Goal: Task Accomplishment & Management: Complete application form

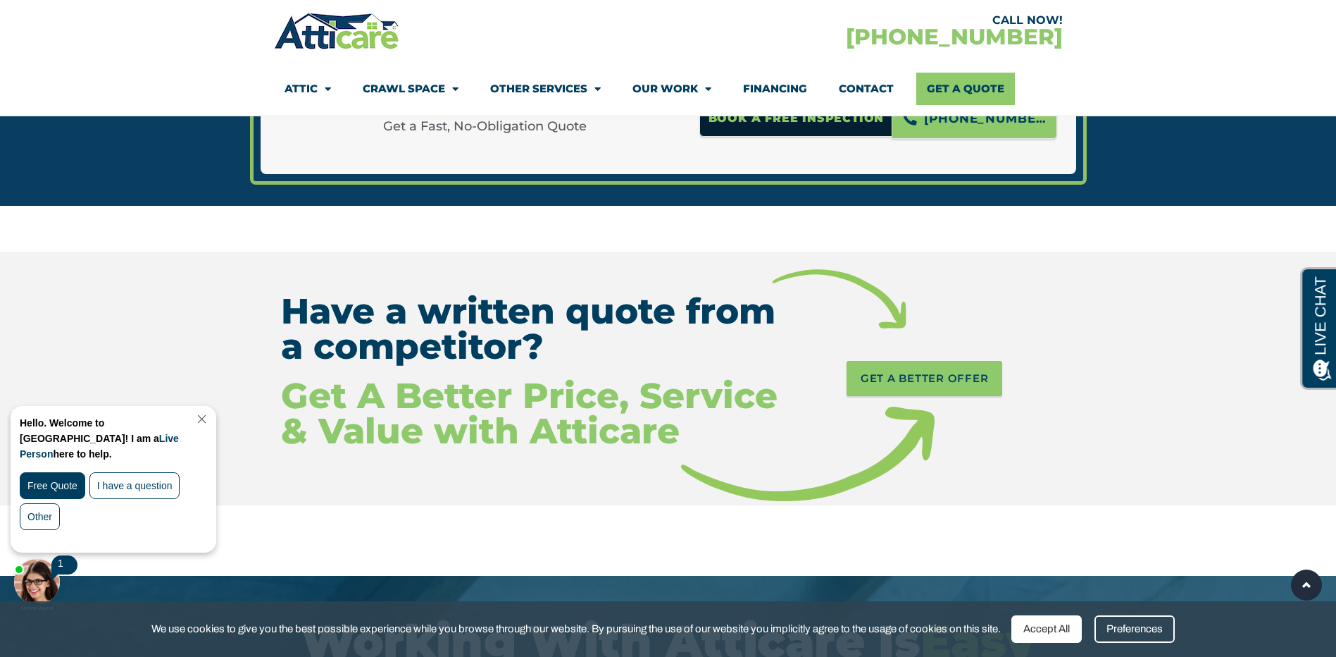
scroll to position [2184, 0]
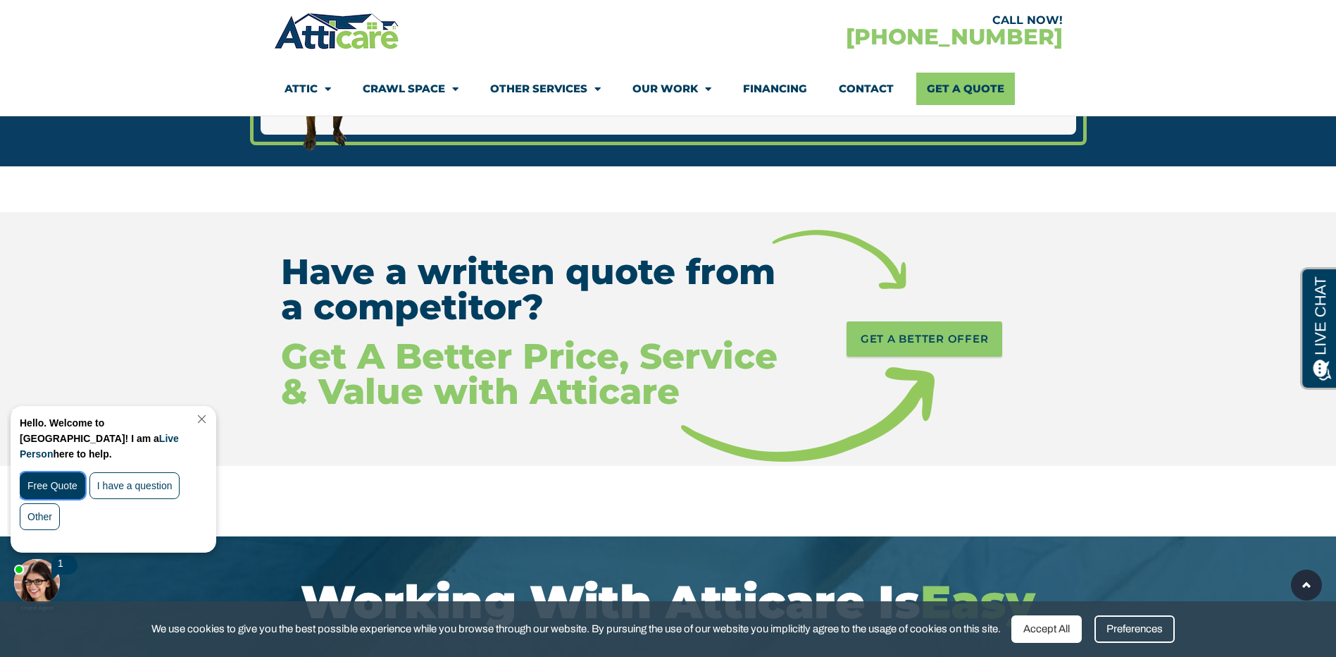
click at [55, 472] on div "Free Quote" at bounding box center [53, 485] width 66 height 27
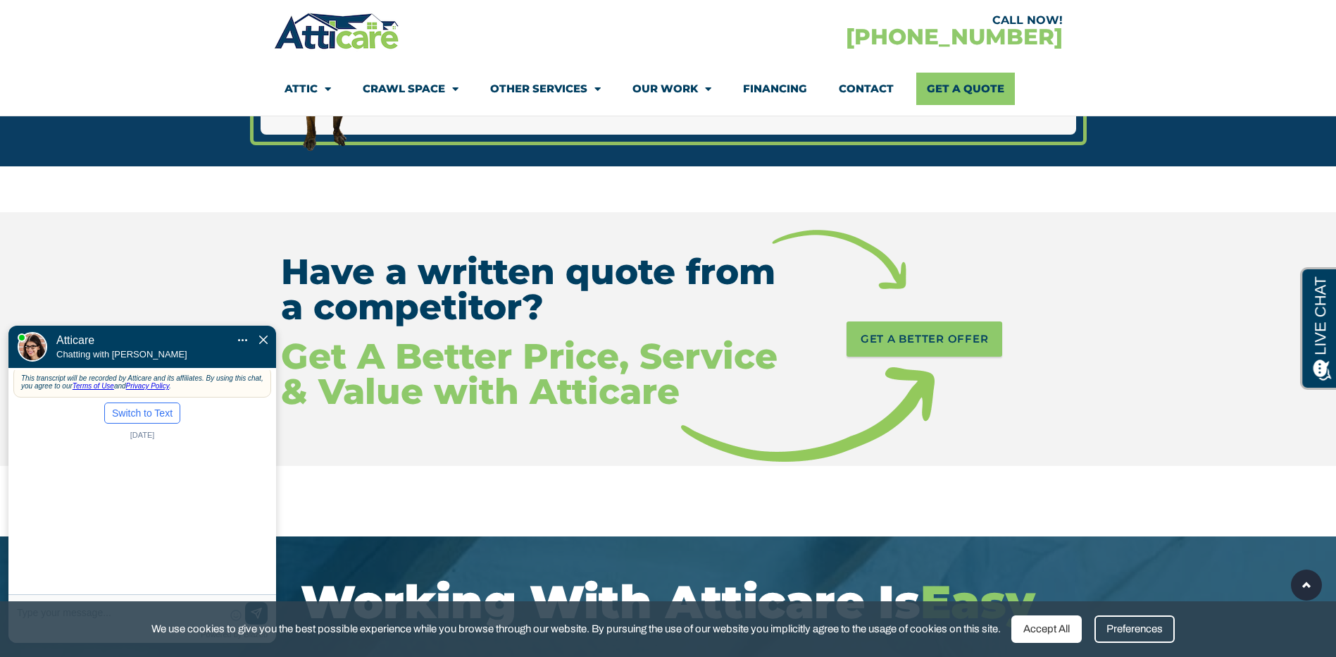
scroll to position [0, 0]
click at [1046, 627] on div "Accept All" at bounding box center [1047, 628] width 70 height 27
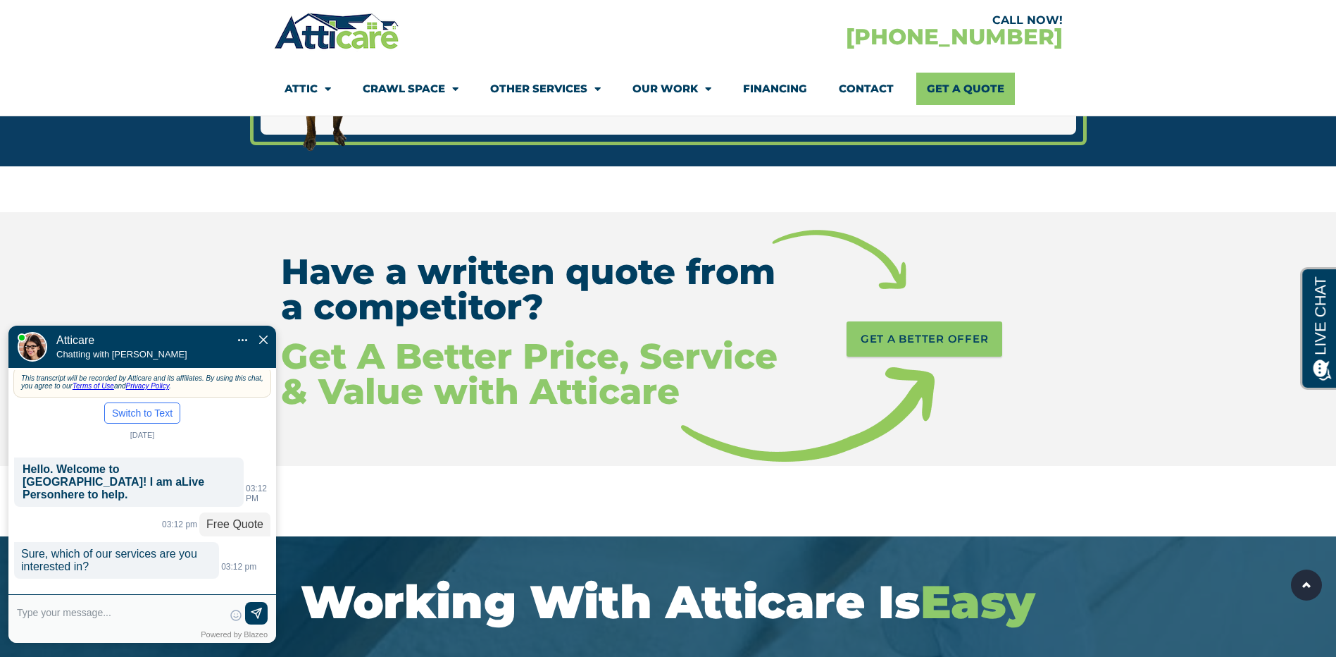
click at [125, 624] on textarea at bounding box center [120, 619] width 206 height 34
type input "Rodent Exclusion Treatment. D"
type textarea "Rodent Exclusion Treatment. D"
type input "Rodent Exclusion Treatment. Du"
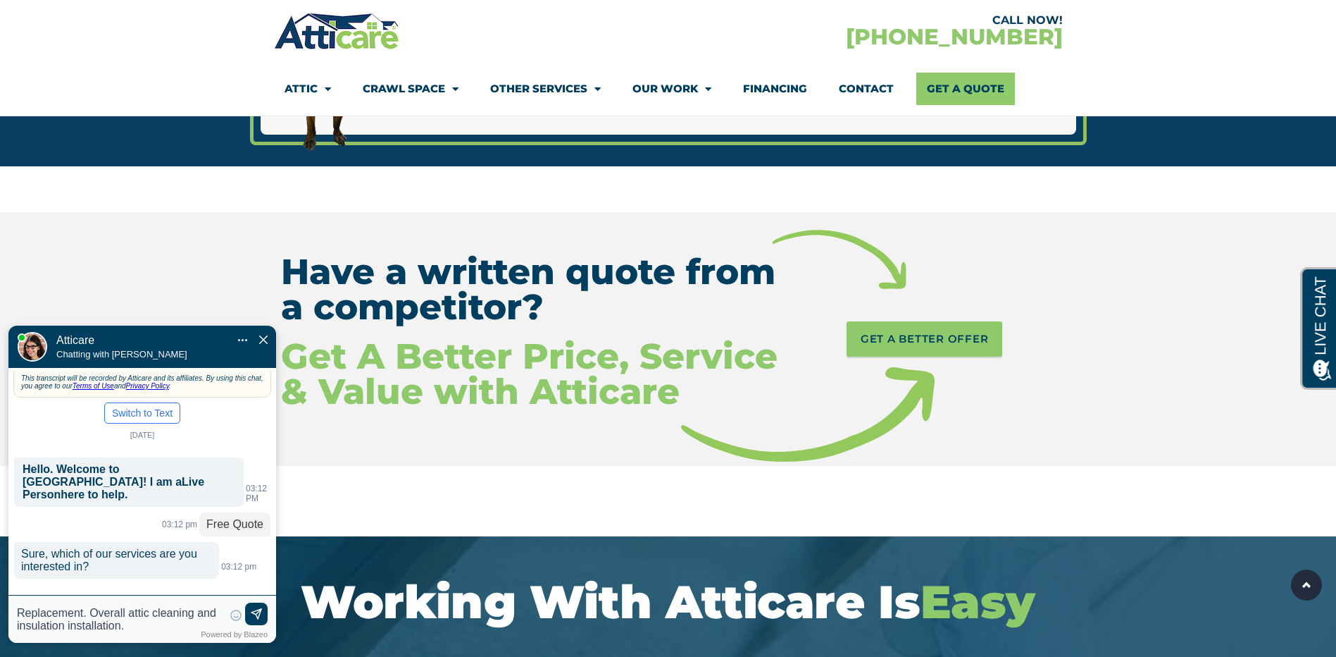
type textarea "Rodent Exclusion Treatment. Duct Replacement. Overall attic cleaning and insula…"
click at [262, 614] on img at bounding box center [256, 614] width 14 height 14
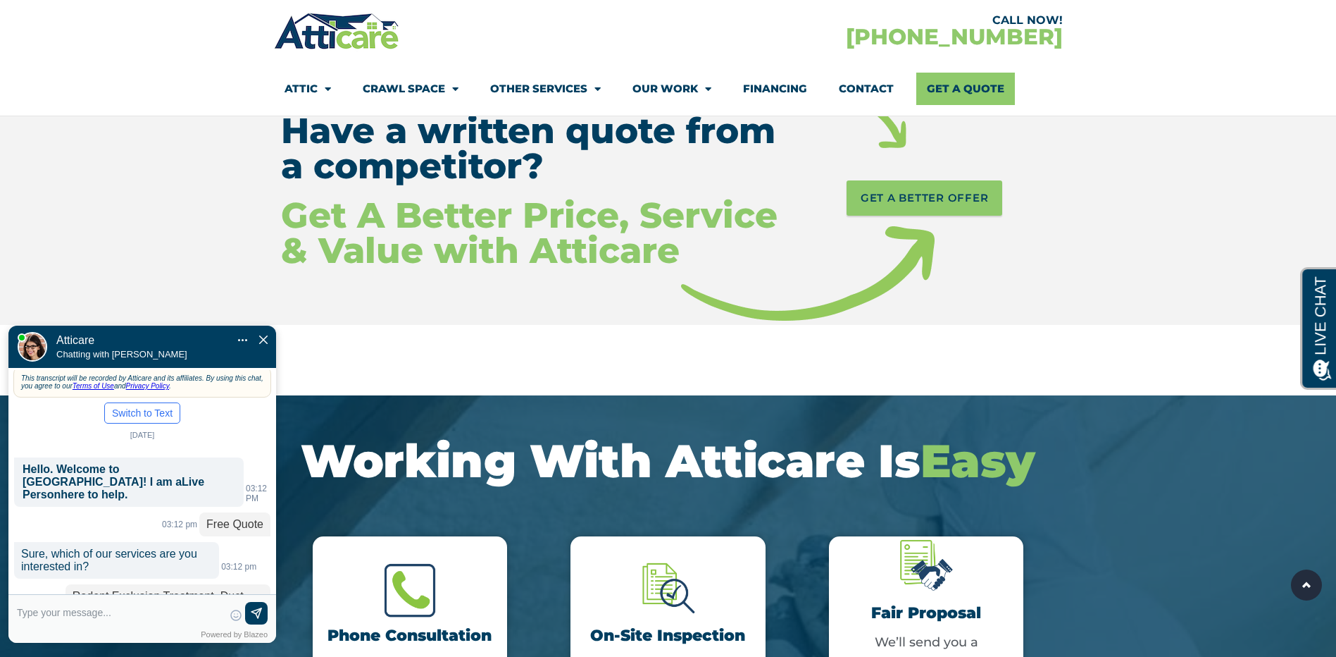
scroll to position [44, 0]
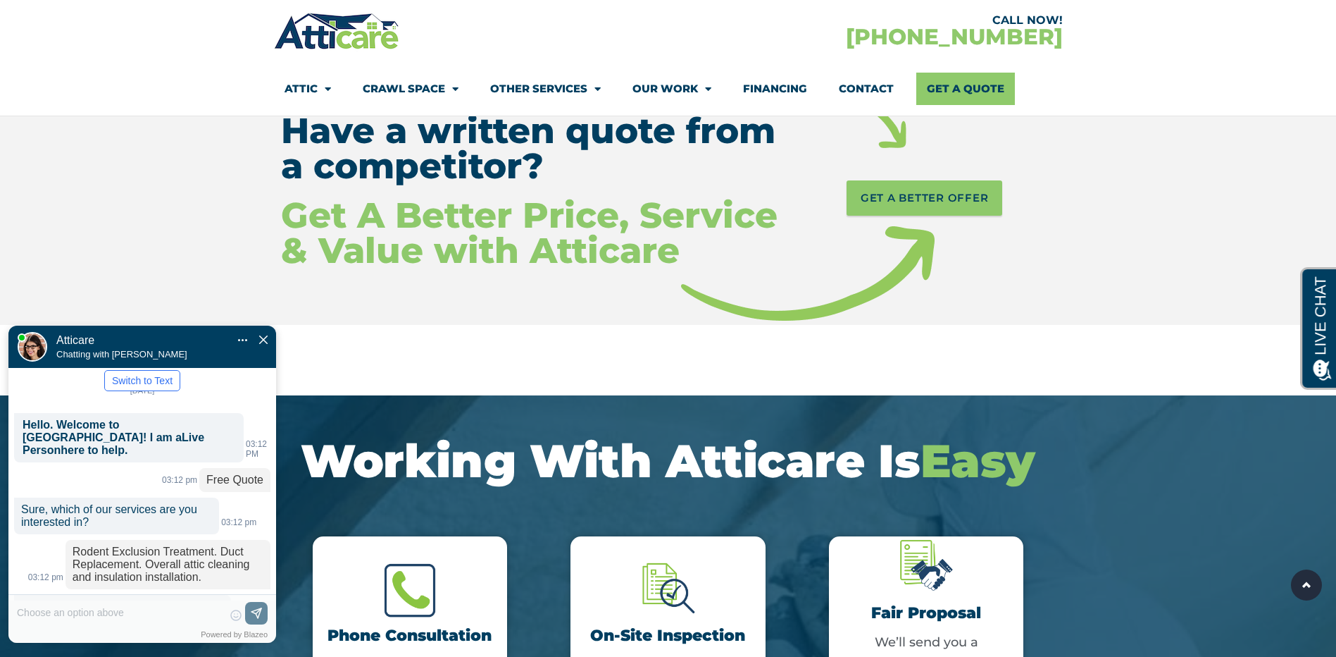
click at [190, 643] on label "New" at bounding box center [197, 648] width 20 height 11
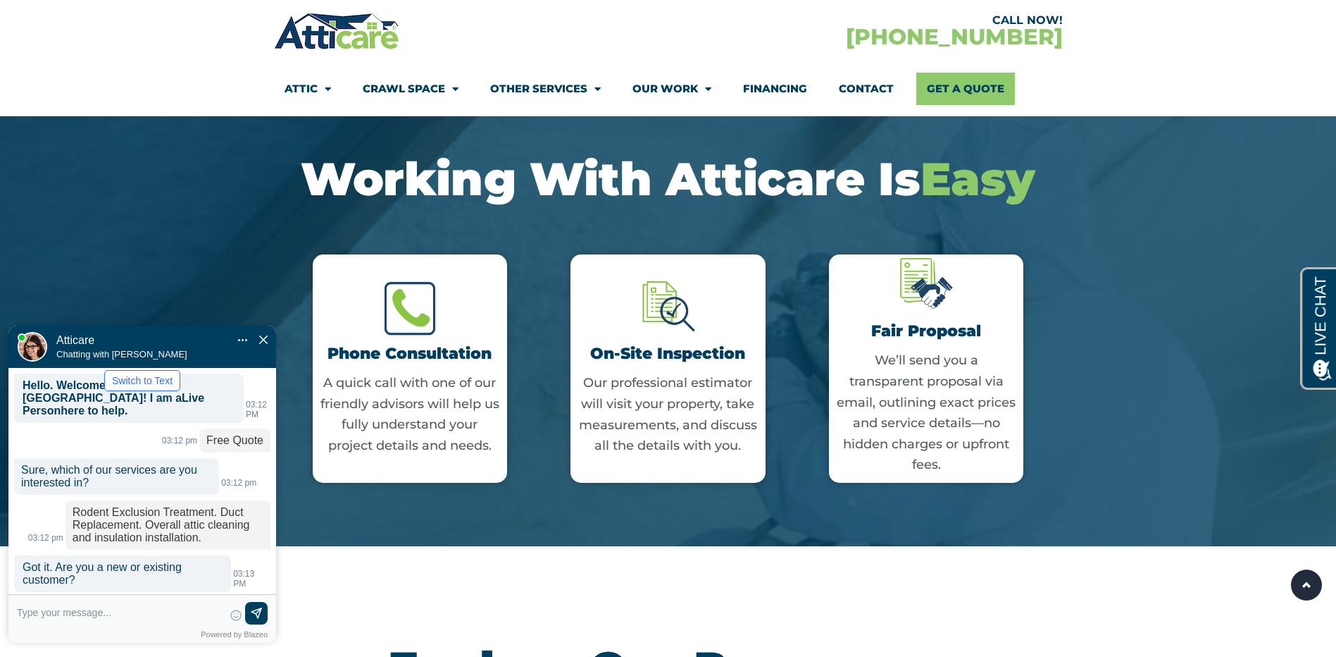
scroll to position [113, 0]
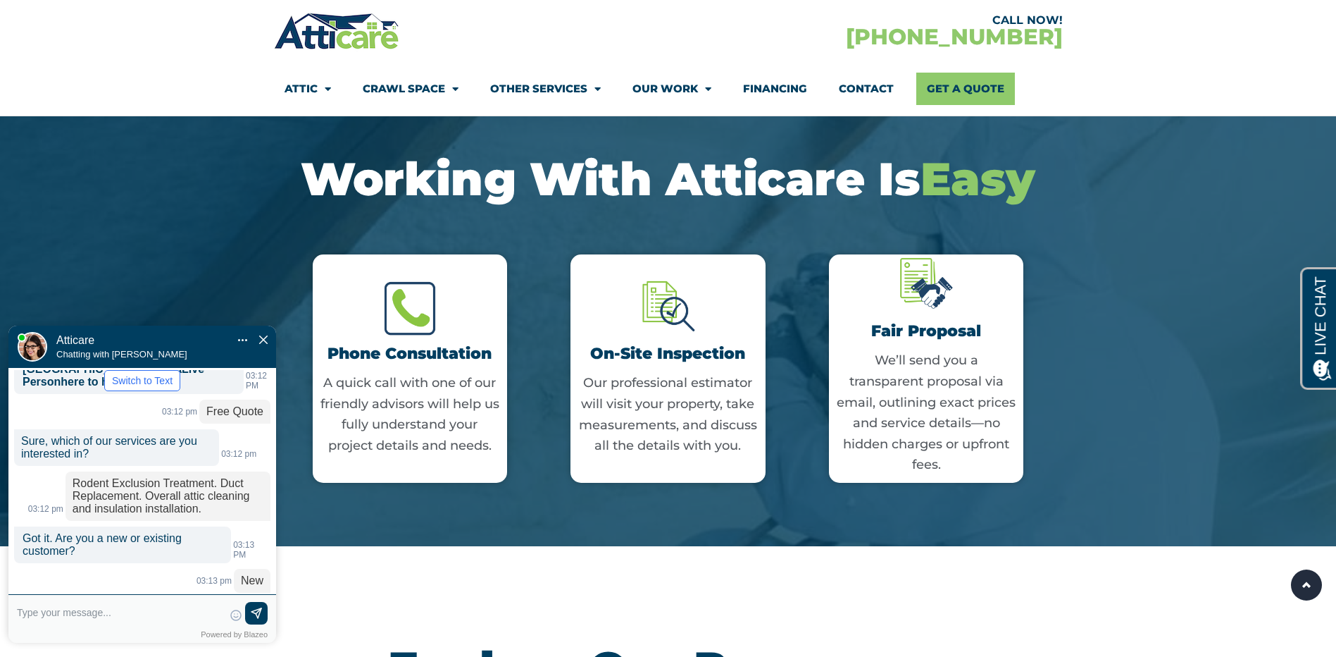
click at [107, 616] on textarea at bounding box center [120, 619] width 206 height 34
type input "Jolly Padayao"
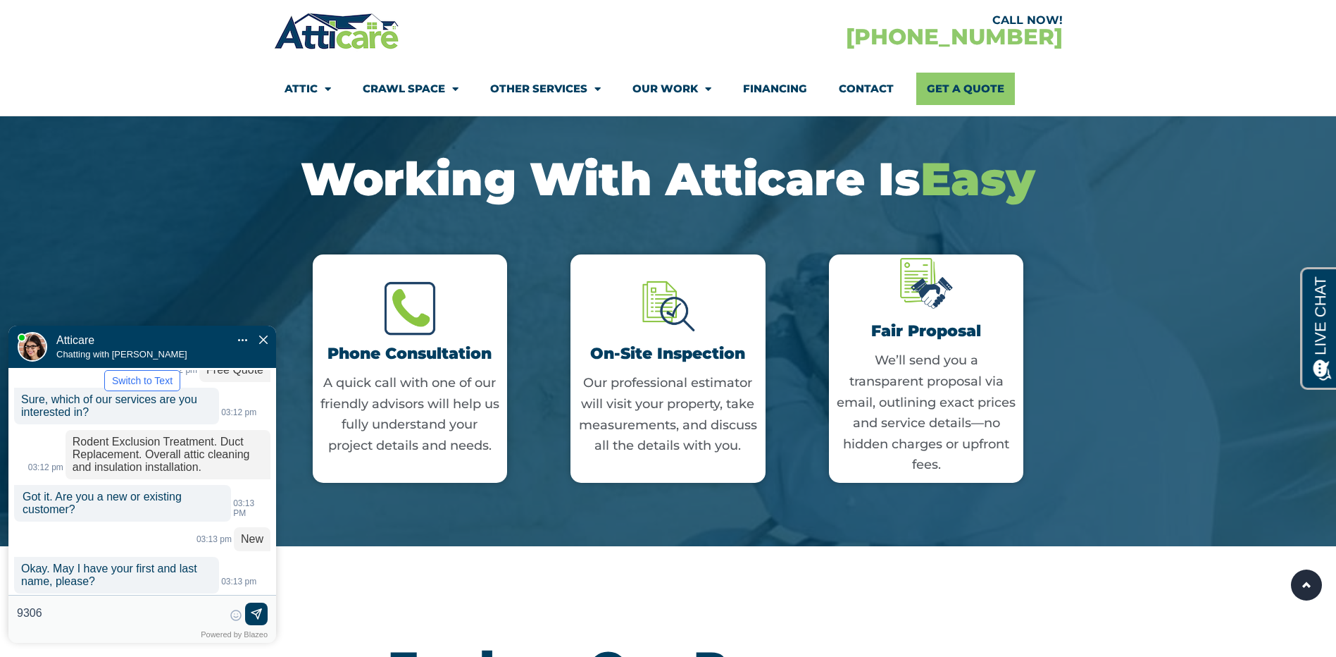
type input "93063"
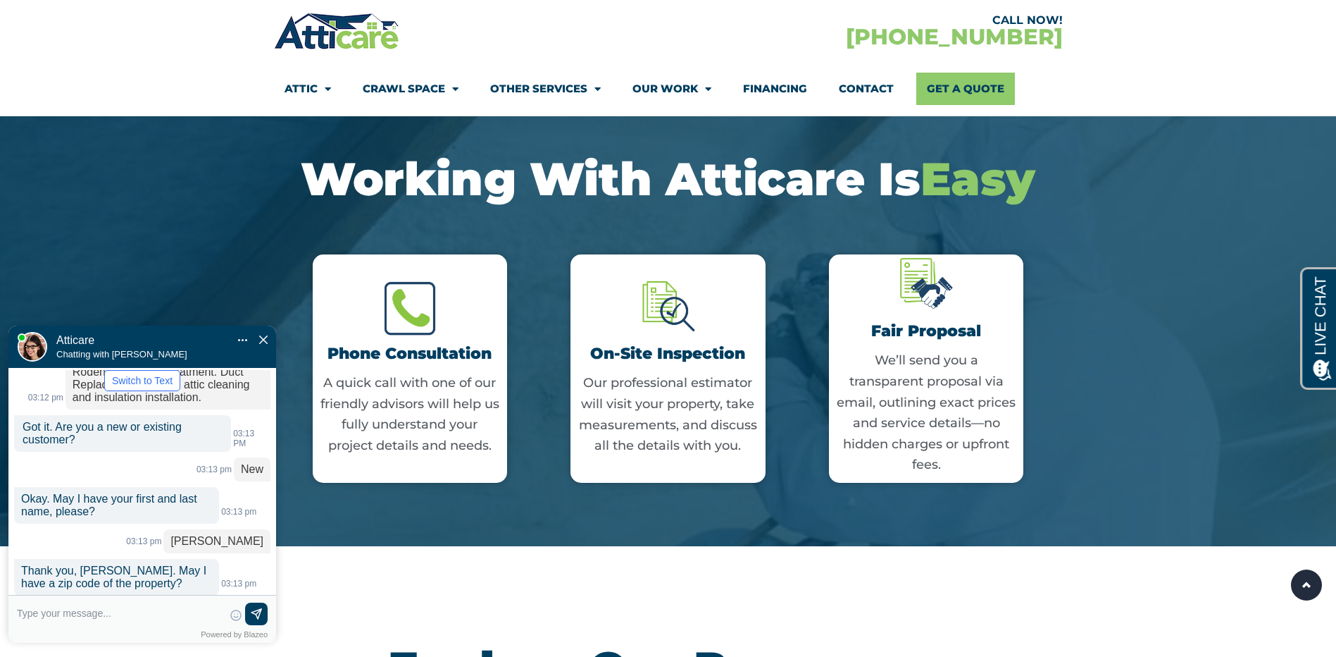
scroll to position [253, 0]
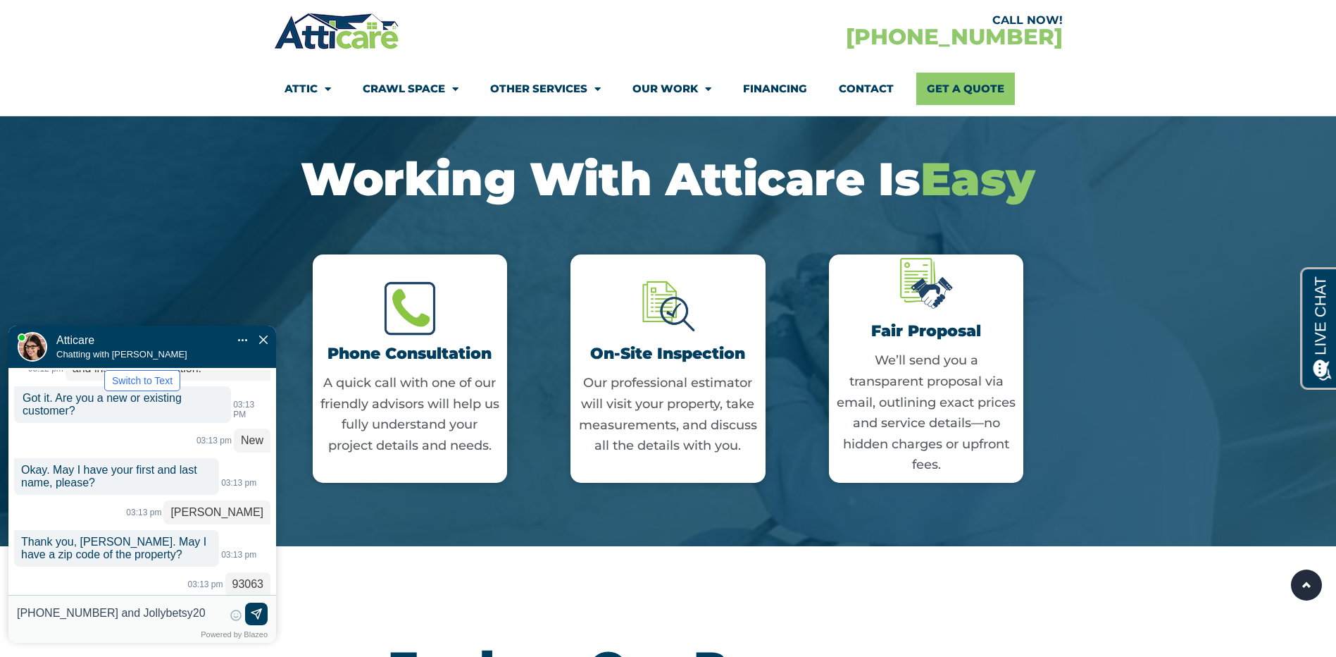
type input "949-350-1343 and Jollybetsy202"
type textarea "949-350-1343 and Jollybetsy2023@gmail.com"
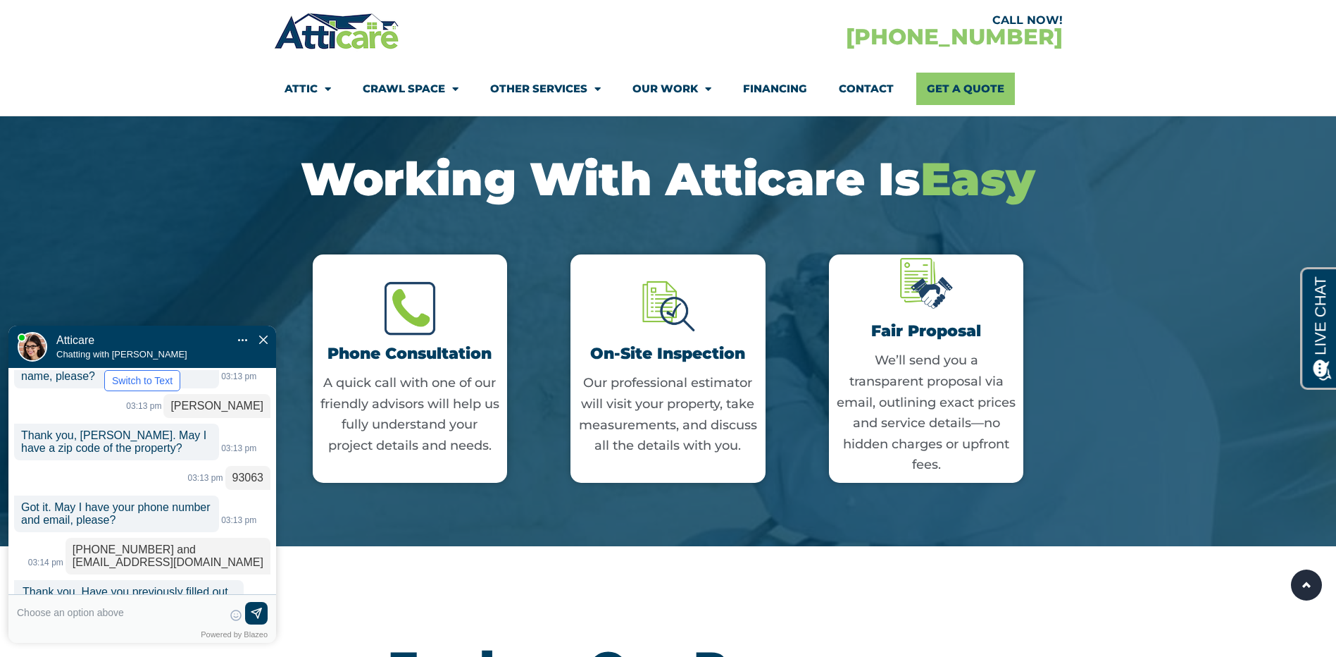
scroll to position [388, 0]
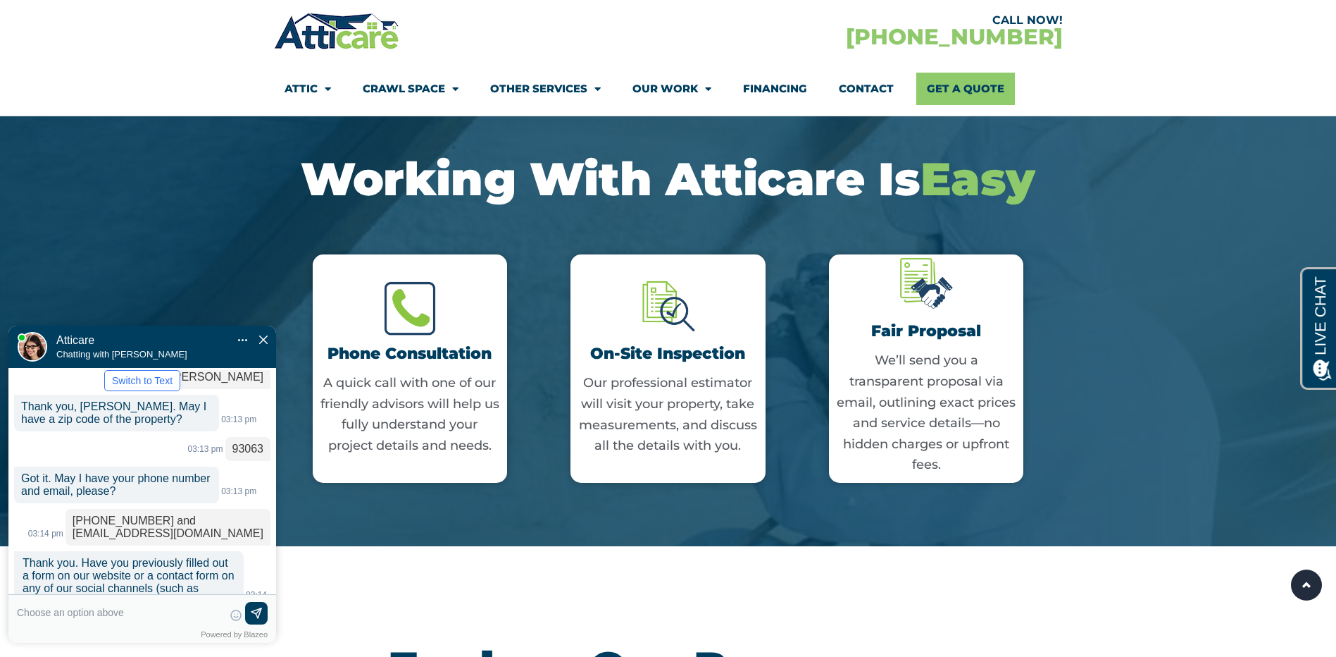
click at [250, 624] on label "No" at bounding box center [255, 629] width 13 height 11
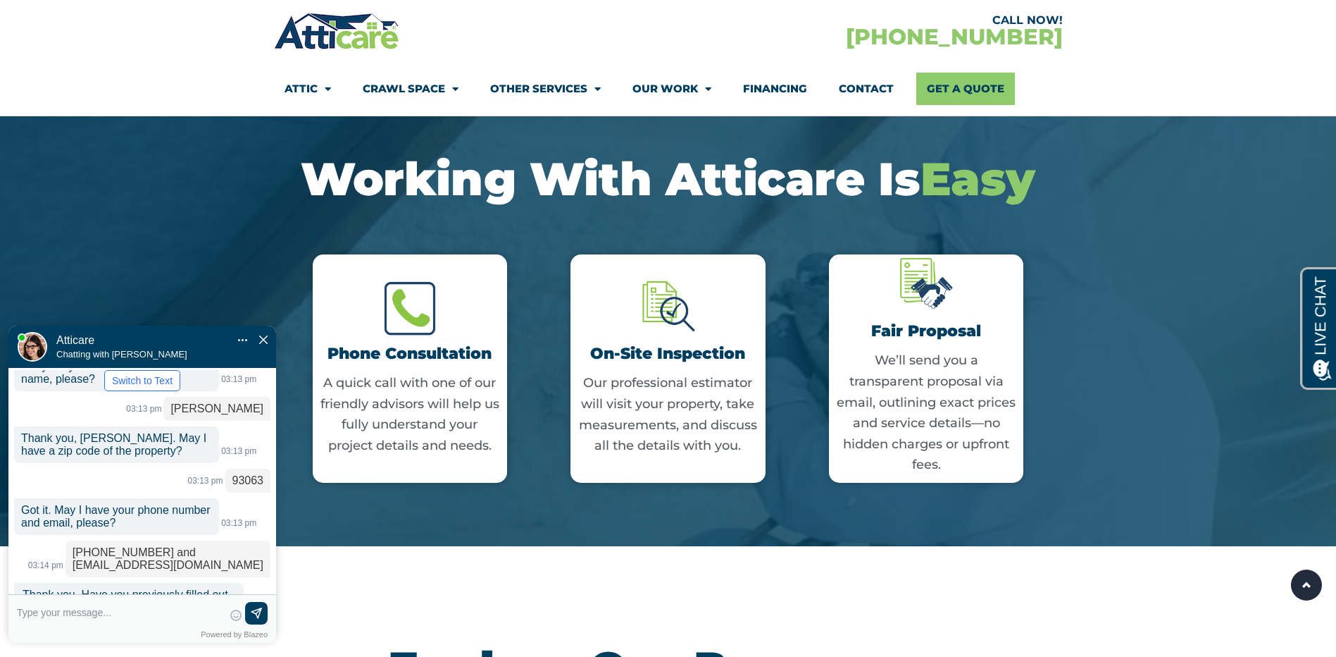
scroll to position [416, 0]
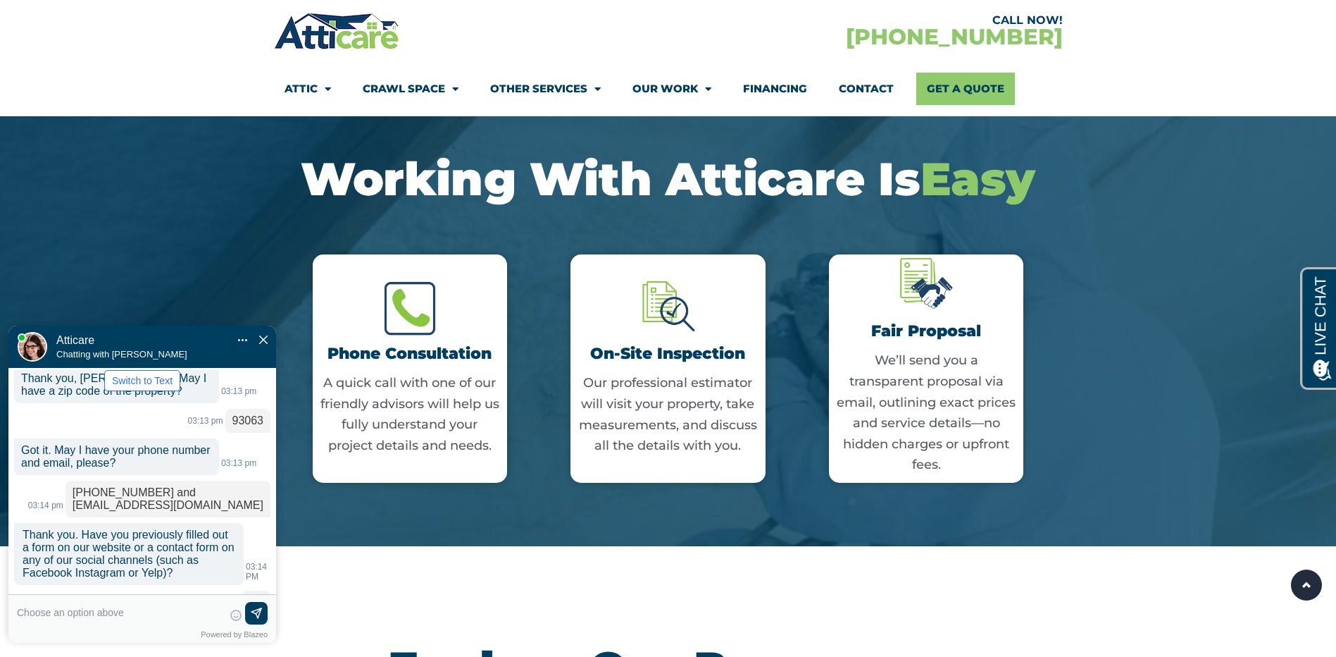
click at [213, 655] on label "Yes" at bounding box center [220, 660] width 16 height 11
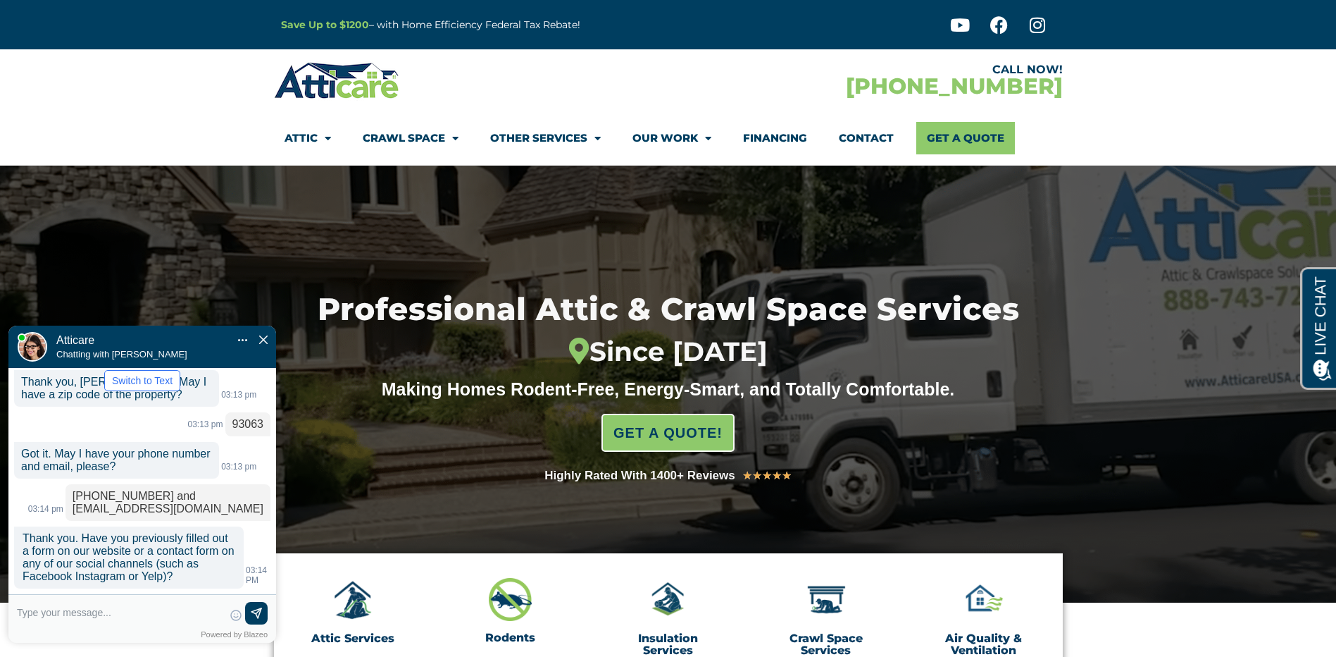
scroll to position [509, 0]
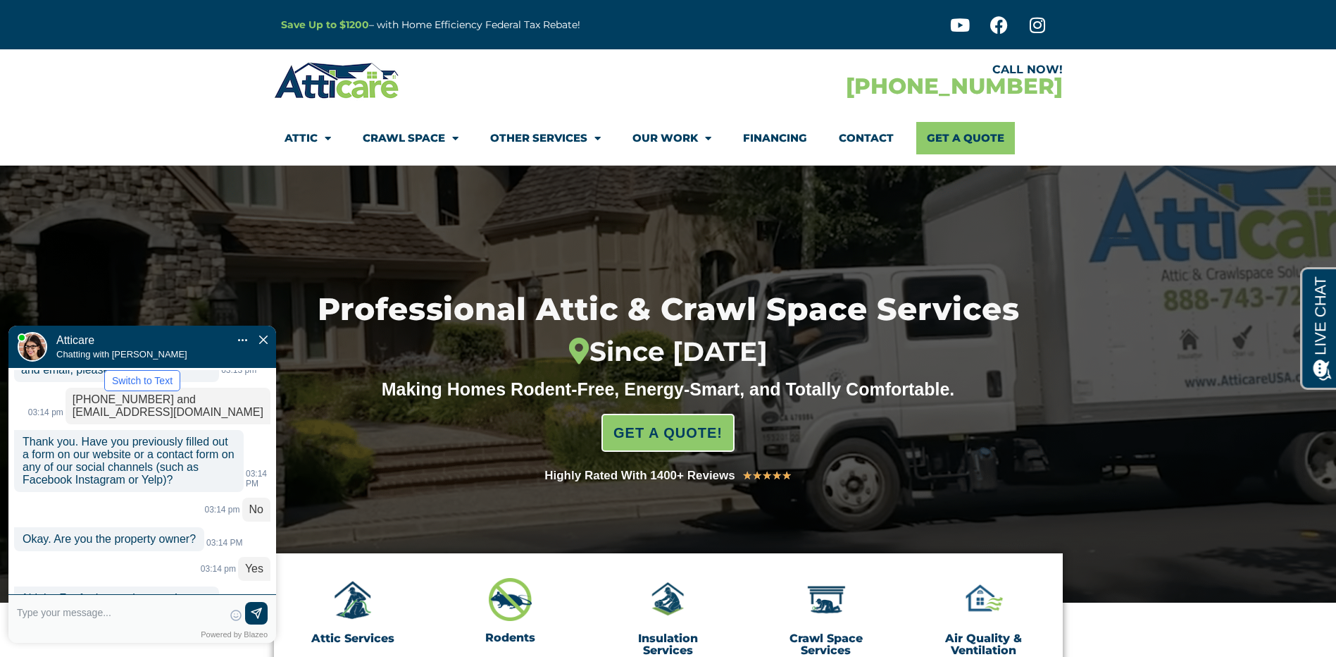
click at [159, 617] on textarea at bounding box center [120, 619] width 206 height 34
type input "Sure."
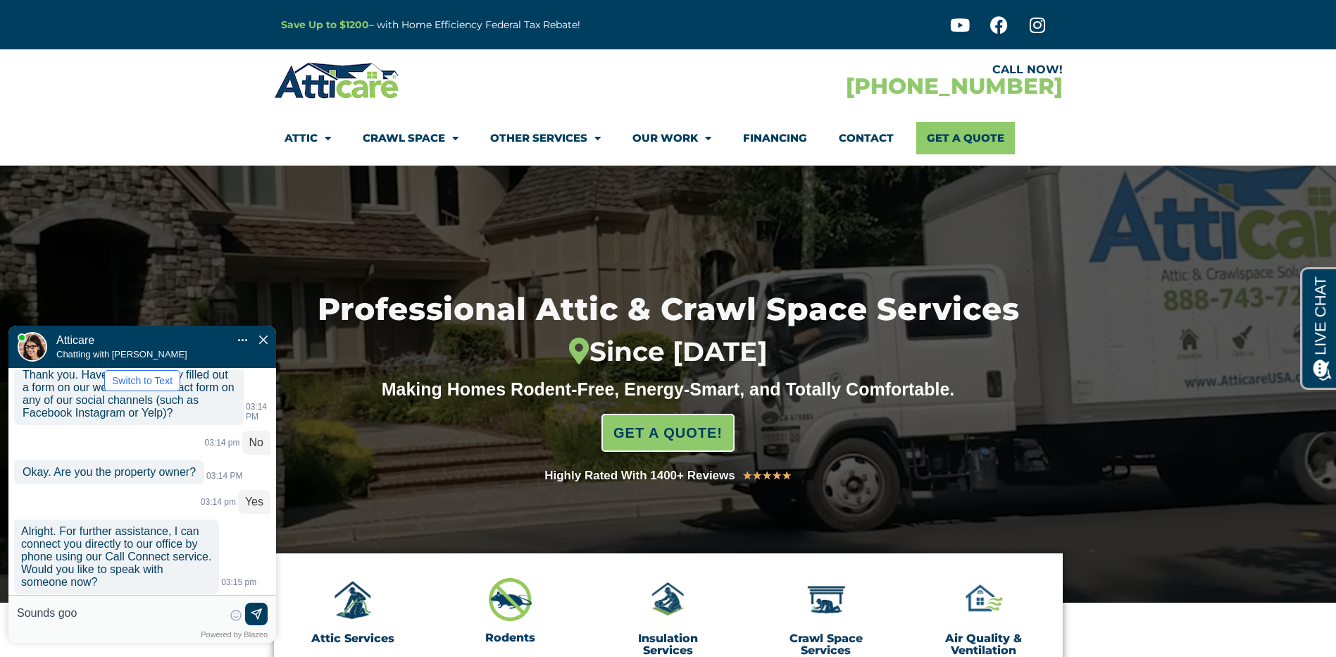
type input "Sounds good"
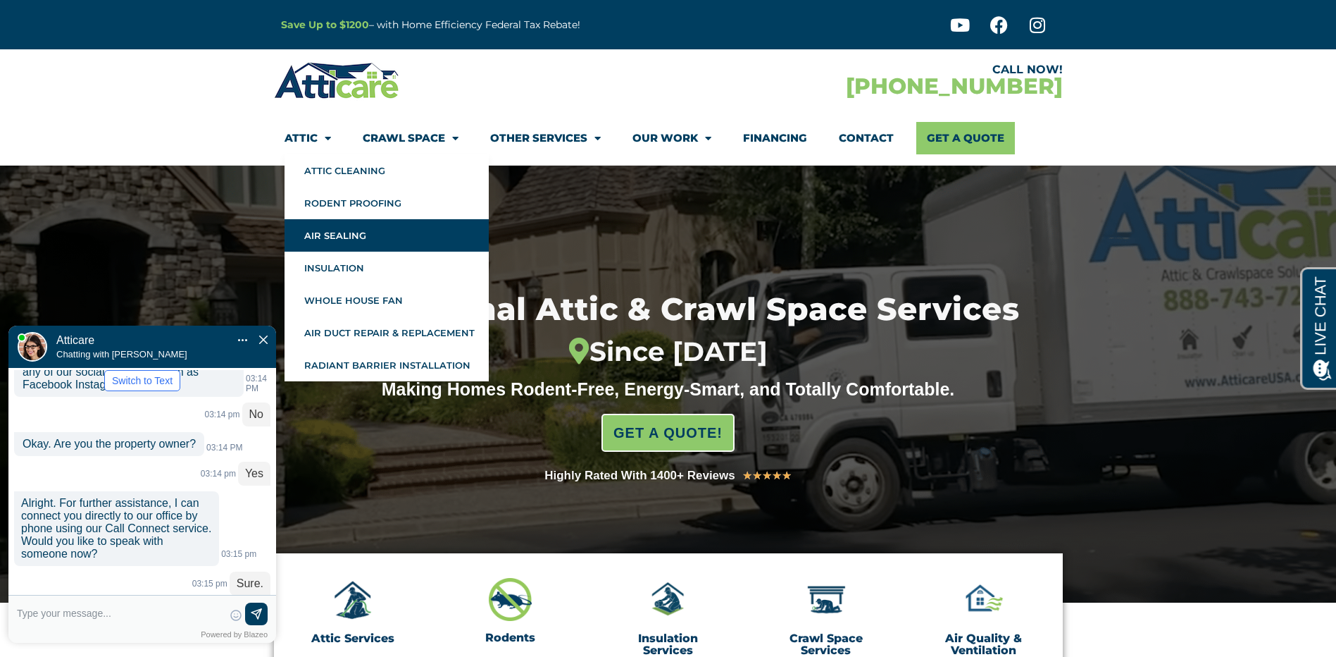
scroll to position [647, 0]
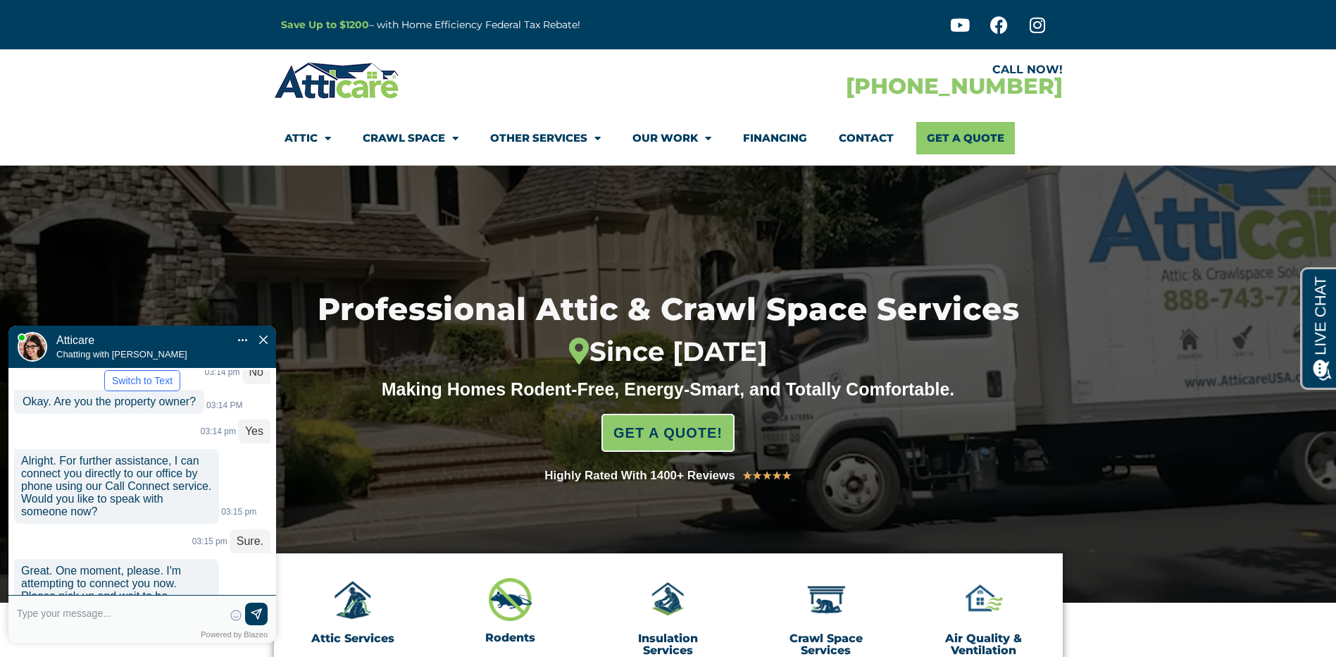
click at [131, 611] on input "text" at bounding box center [120, 612] width 206 height 21
type input "That would be all. Thank you."
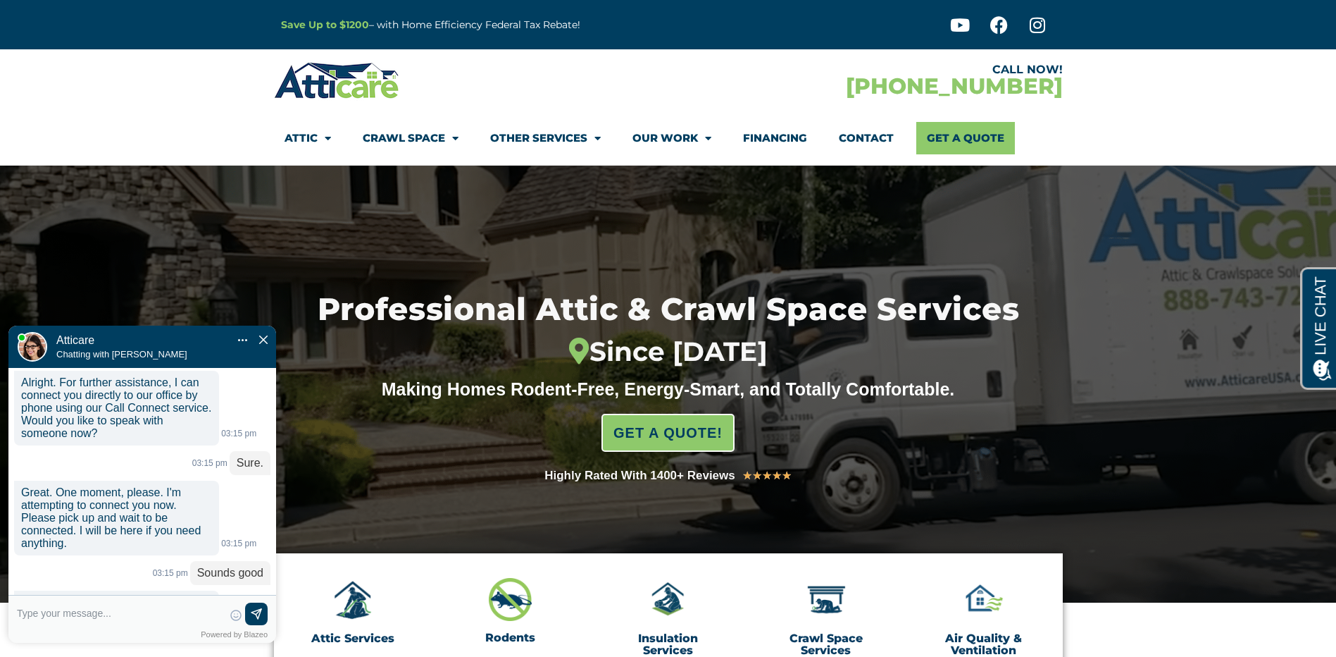
scroll to position [724, 0]
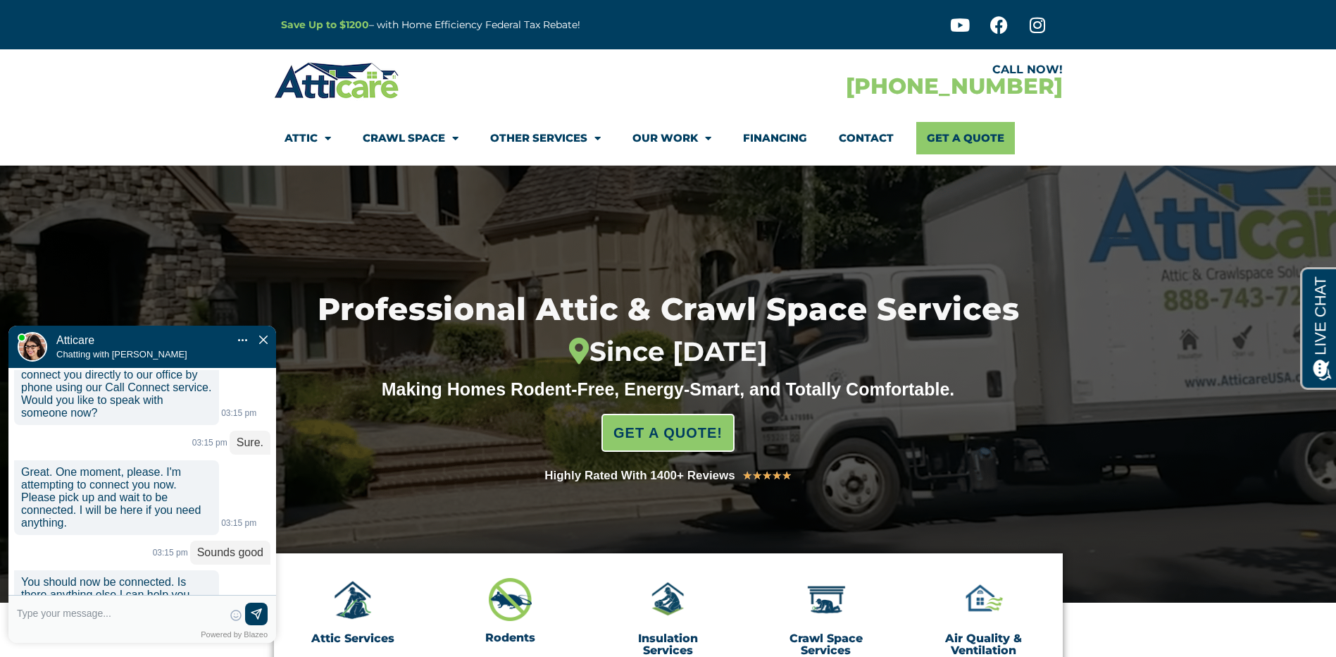
drag, startPoint x: 263, startPoint y: 296, endPoint x: 263, endPoint y: 564, distance: 267.7
click at [263, 335] on img "Close Chat" at bounding box center [263, 339] width 8 height 8
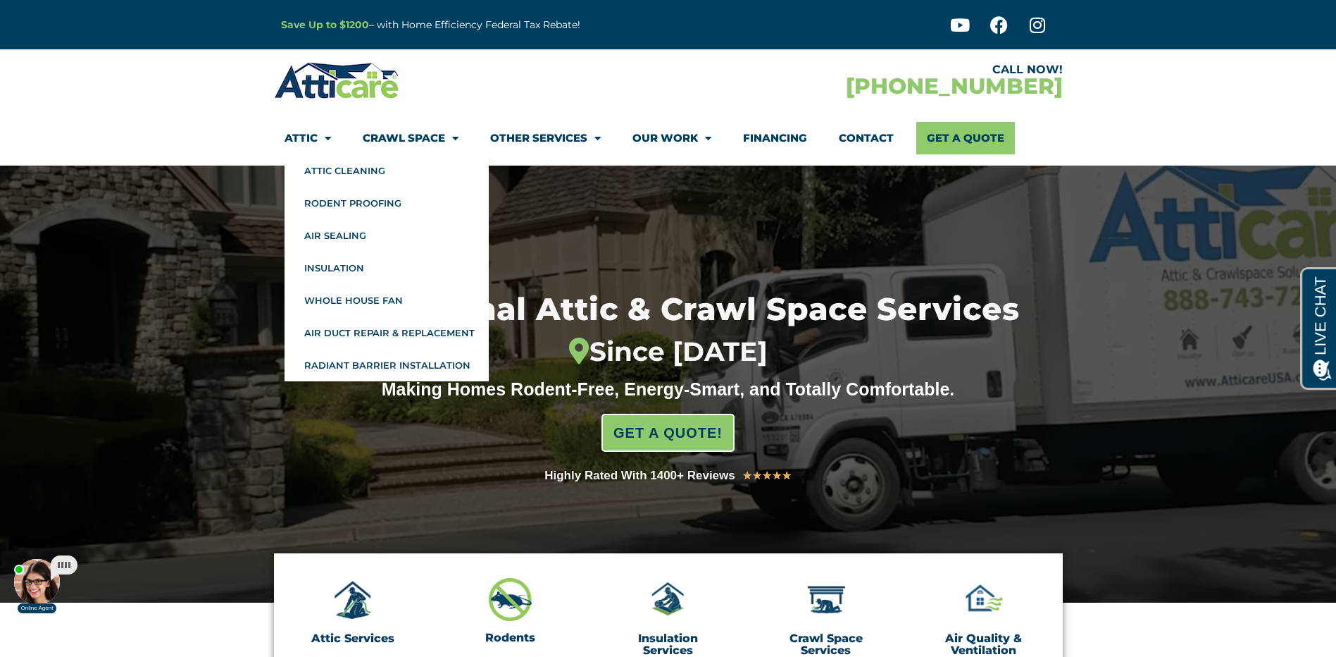
click at [322, 136] on span "Menu" at bounding box center [324, 138] width 13 height 25
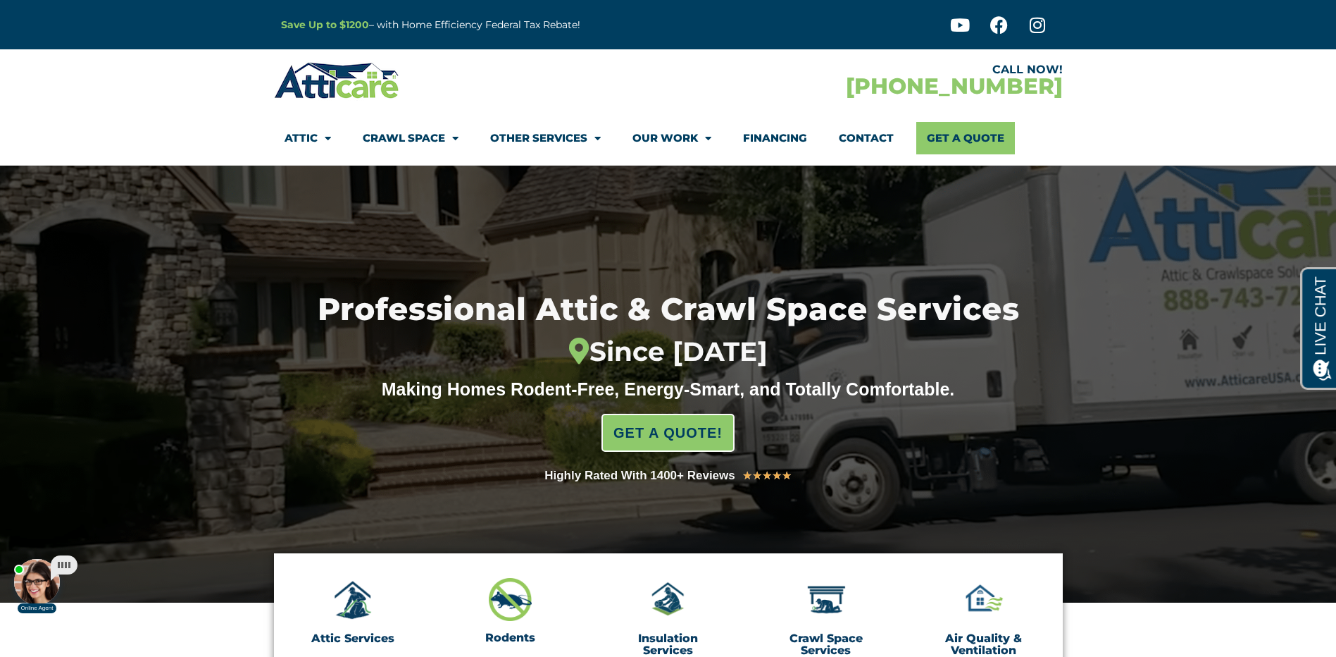
click at [322, 136] on span "Menu" at bounding box center [324, 138] width 13 height 25
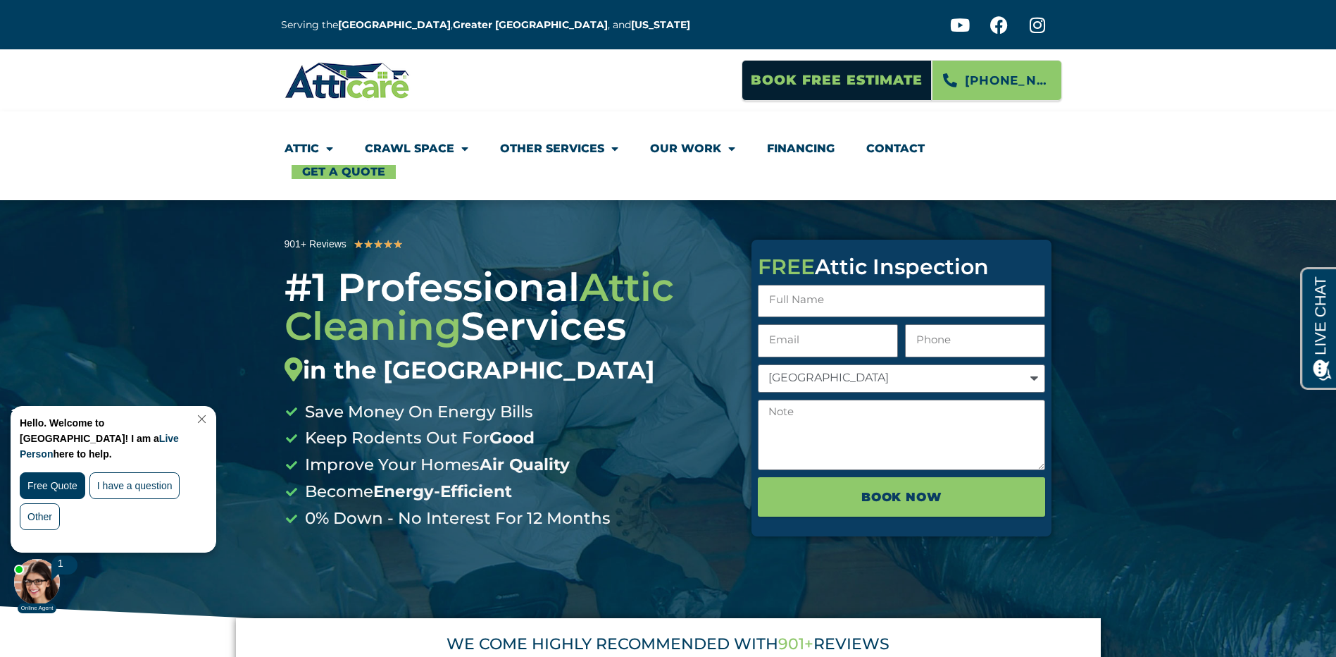
click at [330, 148] on span "Menu" at bounding box center [326, 148] width 14 height 25
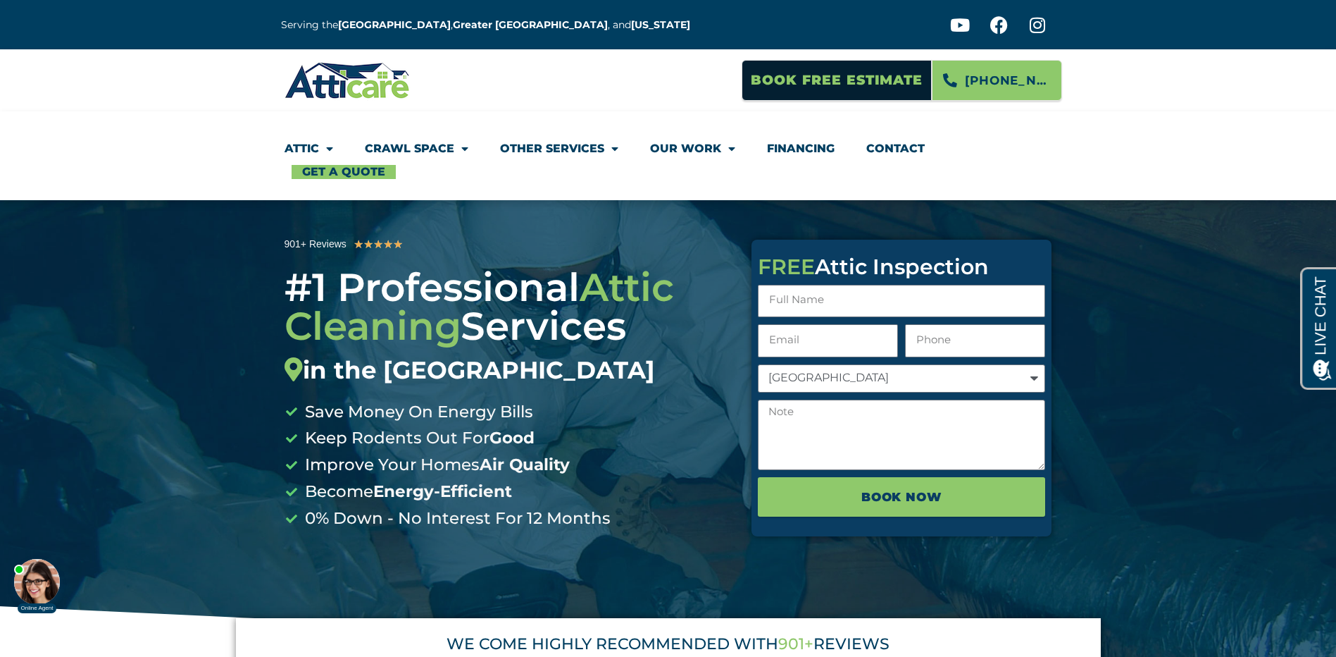
click at [330, 148] on span "Menu" at bounding box center [326, 148] width 14 height 25
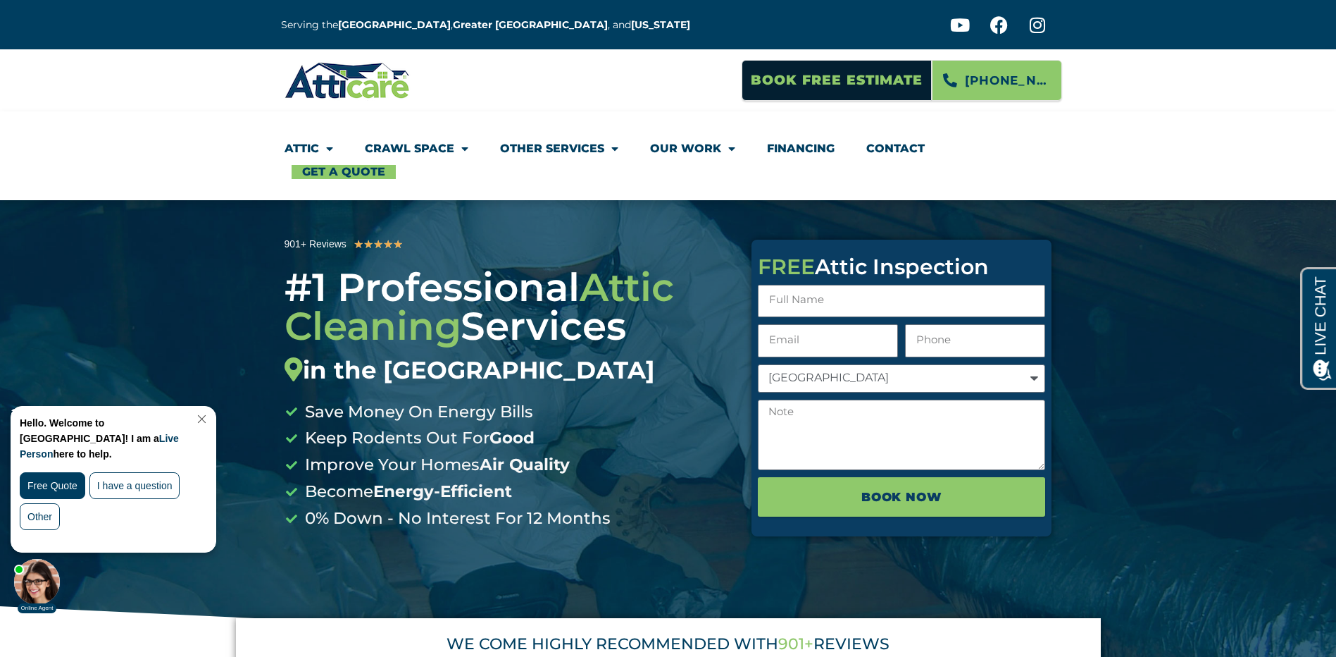
click at [210, 416] on link "Close Chat" at bounding box center [200, 419] width 19 height 11
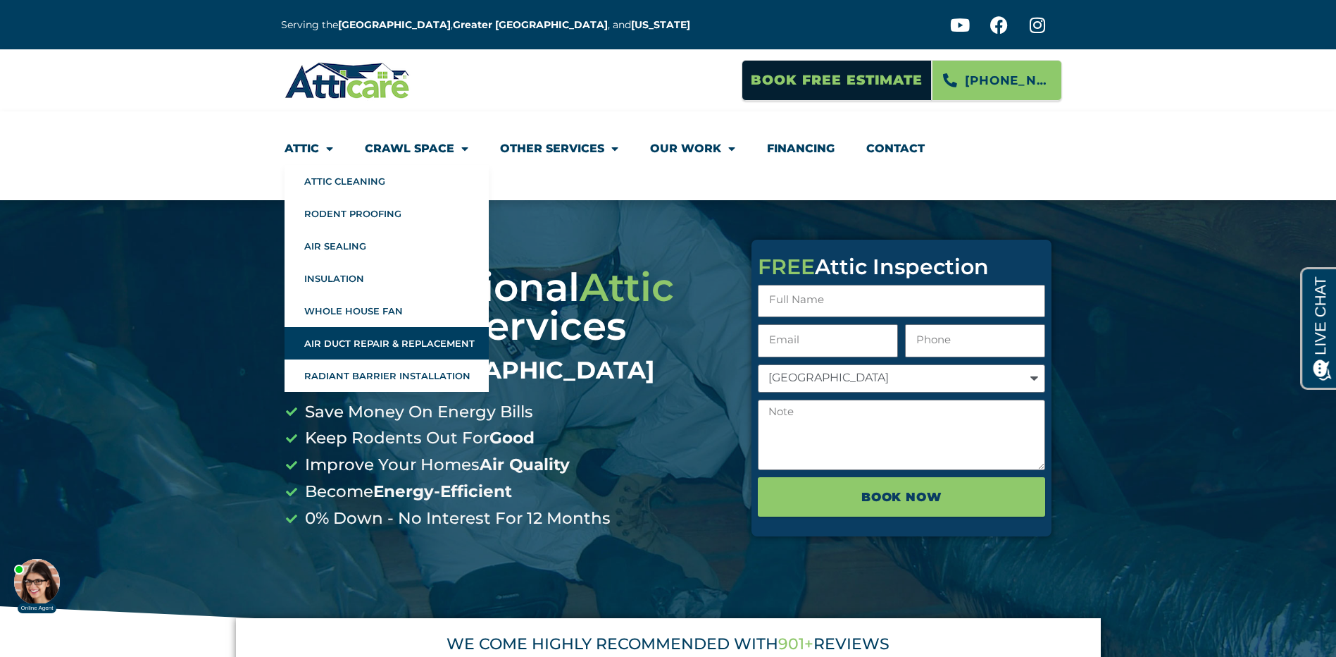
click at [422, 345] on link "Air Duct Repair & Replacement" at bounding box center [387, 343] width 204 height 32
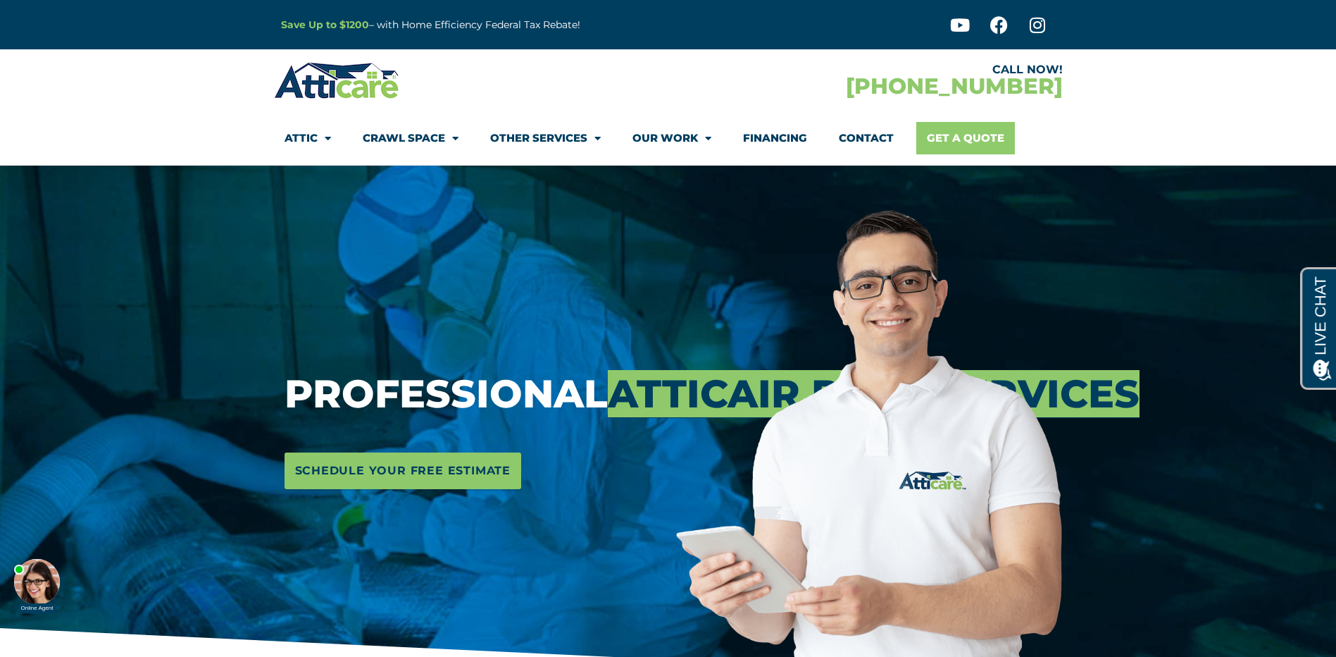
click at [991, 140] on link "Get A Quote" at bounding box center [966, 138] width 99 height 32
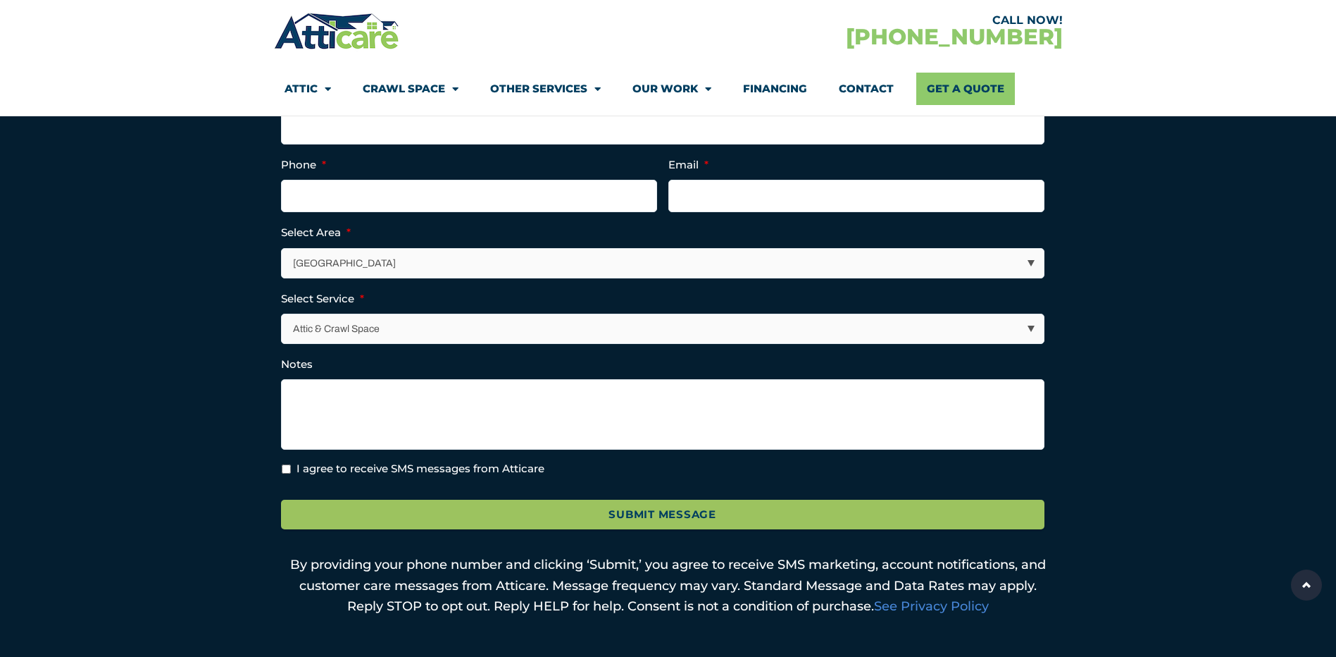
scroll to position [352, 0]
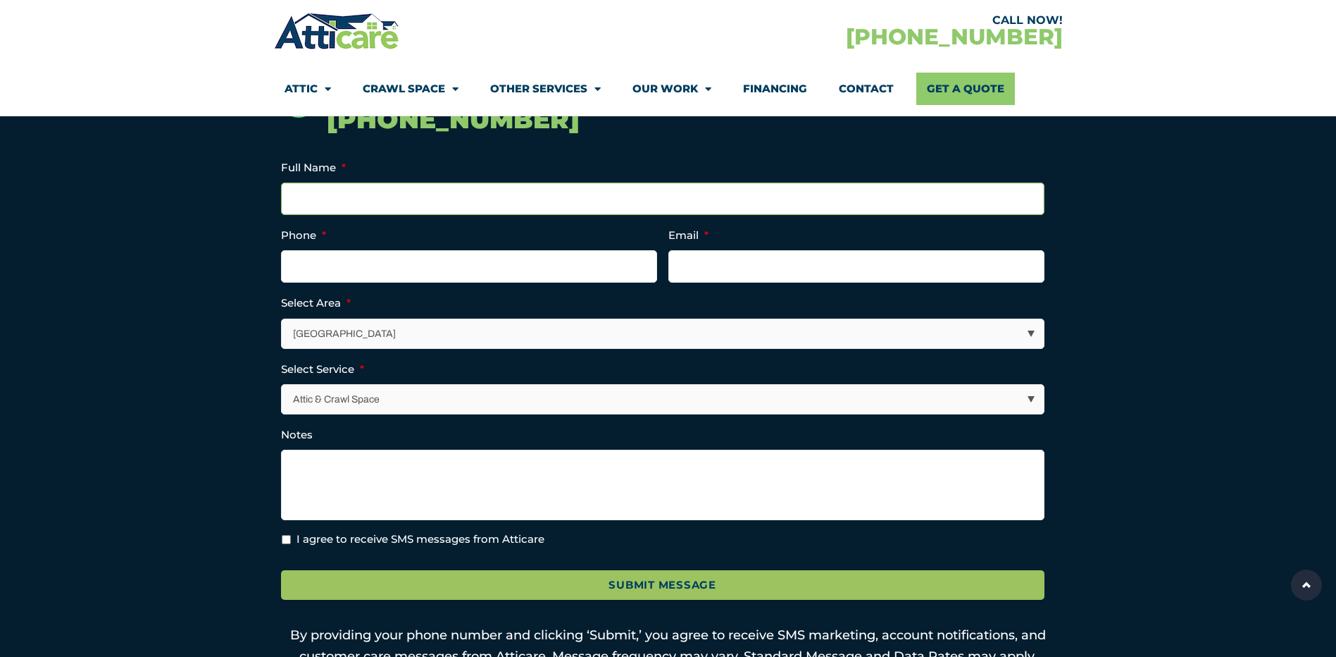
click at [690, 197] on input "Full Name *" at bounding box center [663, 198] width 764 height 32
type input "J"
click at [1033, 397] on select "Attic & Crawl Space Insulation Roofing Solar Energy Other Services" at bounding box center [663, 399] width 762 height 29
click at [1095, 409] on section "Call Now! 1-818-572-9943 Full Name * Phone * Email * Select Area * Los Angeles …" at bounding box center [668, 383] width 1336 height 728
click at [459, 201] on input "Full Name *" at bounding box center [663, 198] width 764 height 32
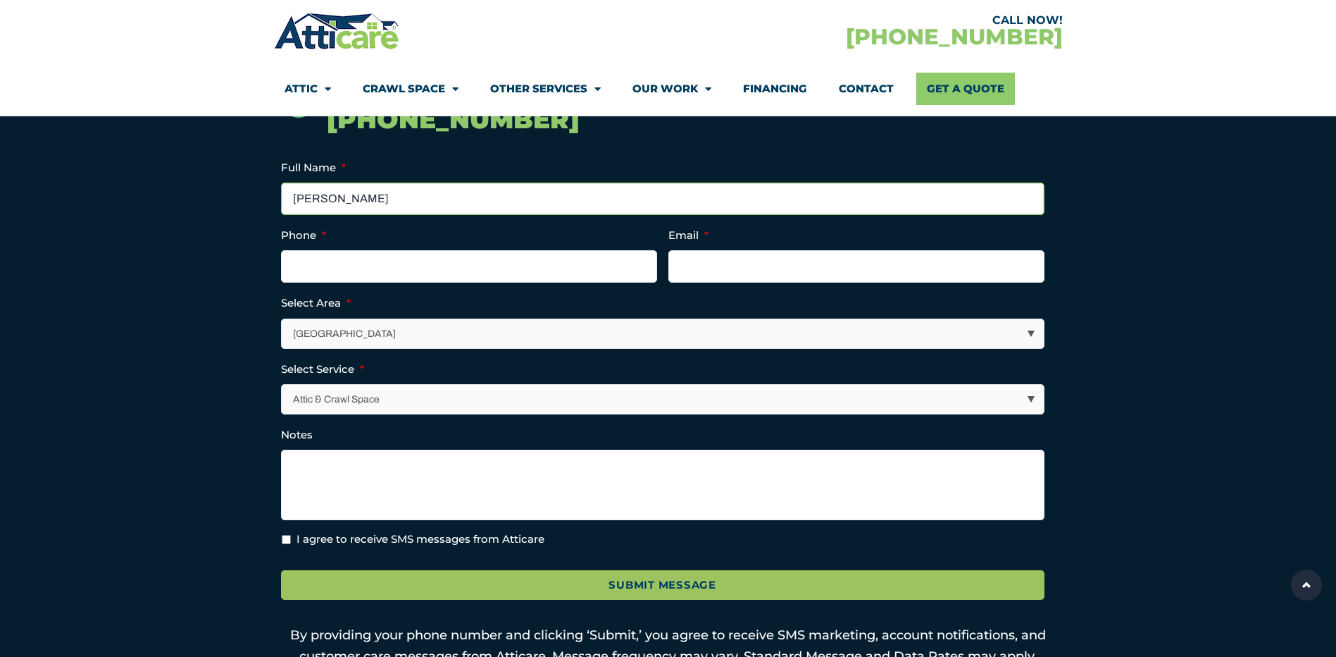
type input "Jolly Padayao"
type input "(949) 350-1343"
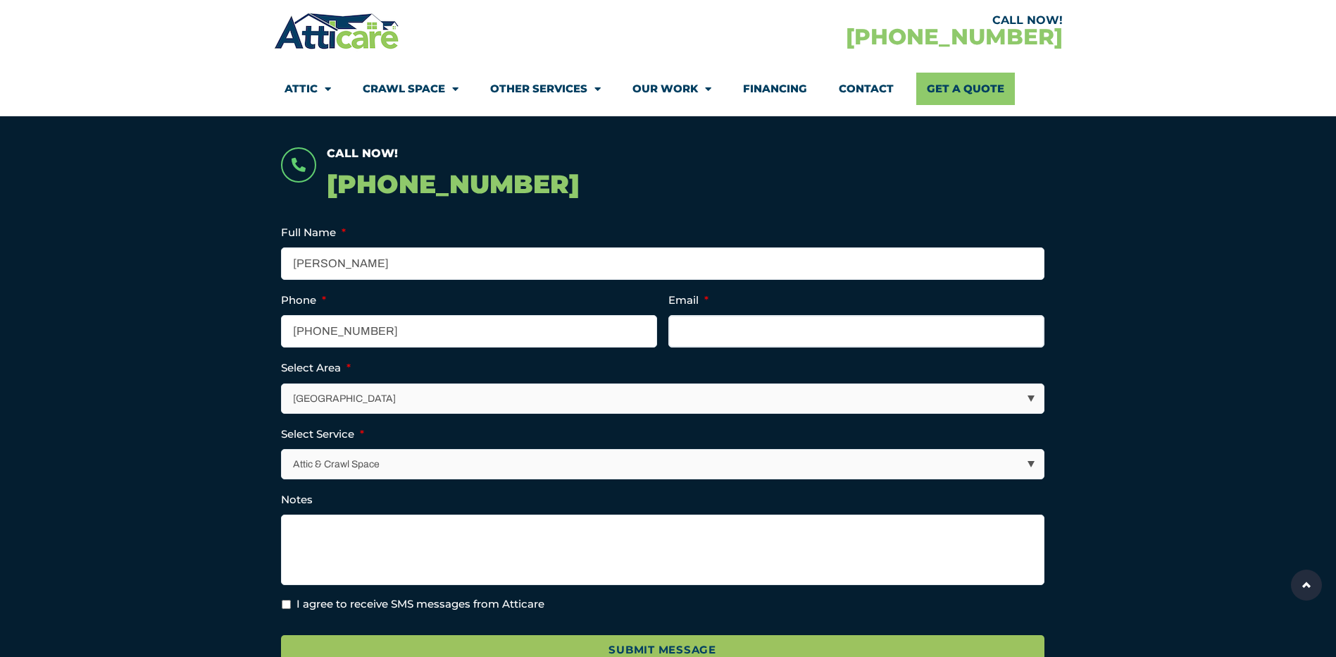
scroll to position [141, 0]
